Goal: Use online tool/utility: Utilize a website feature to perform a specific function

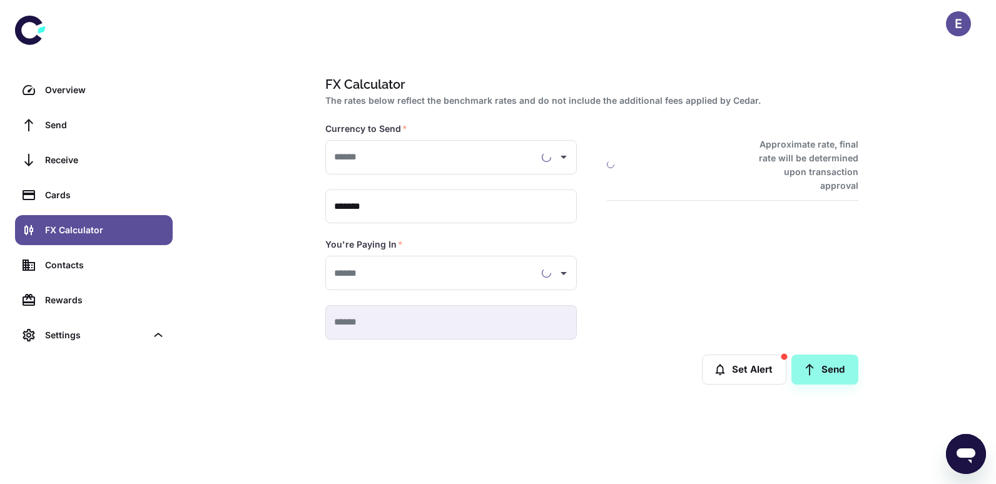
type input "**********"
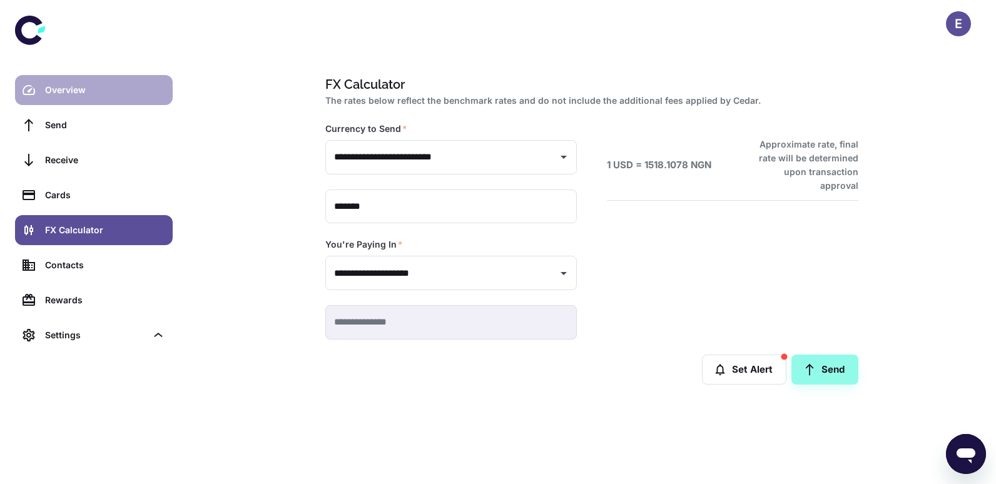
click at [81, 80] on link "Overview" at bounding box center [94, 90] width 158 height 30
